Goal: Task Accomplishment & Management: Manage account settings

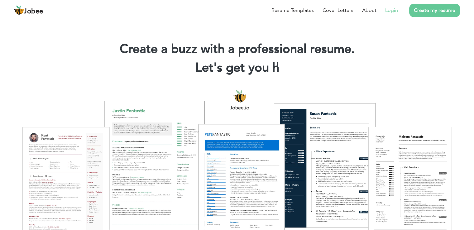
click at [395, 11] on link "Login" at bounding box center [391, 10] width 13 height 7
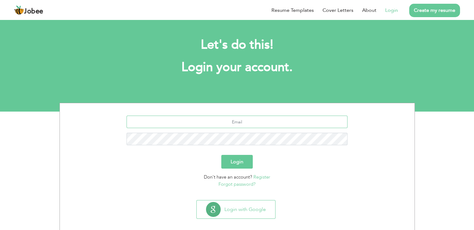
click at [291, 116] on input "text" at bounding box center [236, 122] width 221 height 12
type input "[EMAIL_ADDRESS][DOMAIN_NAME]"
click at [234, 164] on button "Login" at bounding box center [236, 162] width 31 height 14
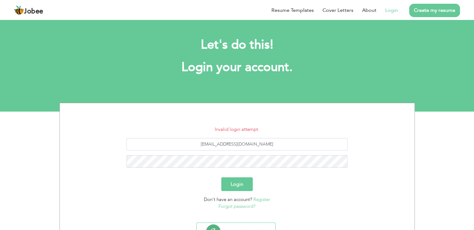
click at [240, 208] on link "Forgot password?" at bounding box center [236, 206] width 37 height 6
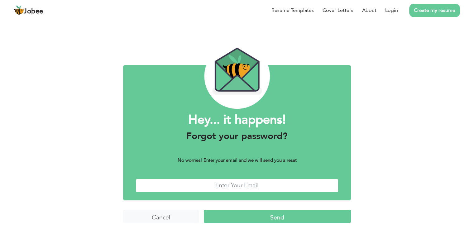
click at [248, 182] on input "text" at bounding box center [236, 185] width 203 height 13
type input "alihd0009@gmail.com"
click at [243, 211] on input "Send" at bounding box center [277, 216] width 147 height 13
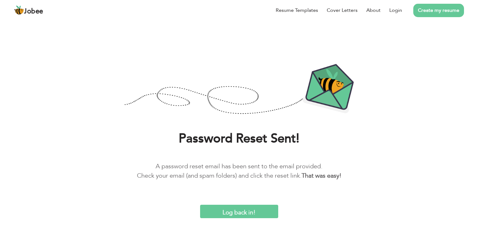
click at [257, 214] on input "Log back in!" at bounding box center [239, 211] width 78 height 13
click at [243, 214] on input "Log back in!" at bounding box center [239, 211] width 78 height 13
click at [391, 7] on link "Login" at bounding box center [396, 10] width 13 height 7
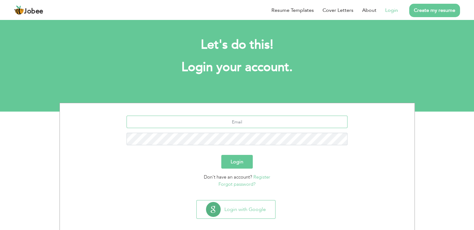
click at [246, 121] on input "text" at bounding box center [236, 122] width 221 height 12
type input "[EMAIL_ADDRESS][DOMAIN_NAME]"
click at [233, 160] on button "Login" at bounding box center [236, 162] width 31 height 14
